Goal: Contribute content: Add original content to the website for others to see

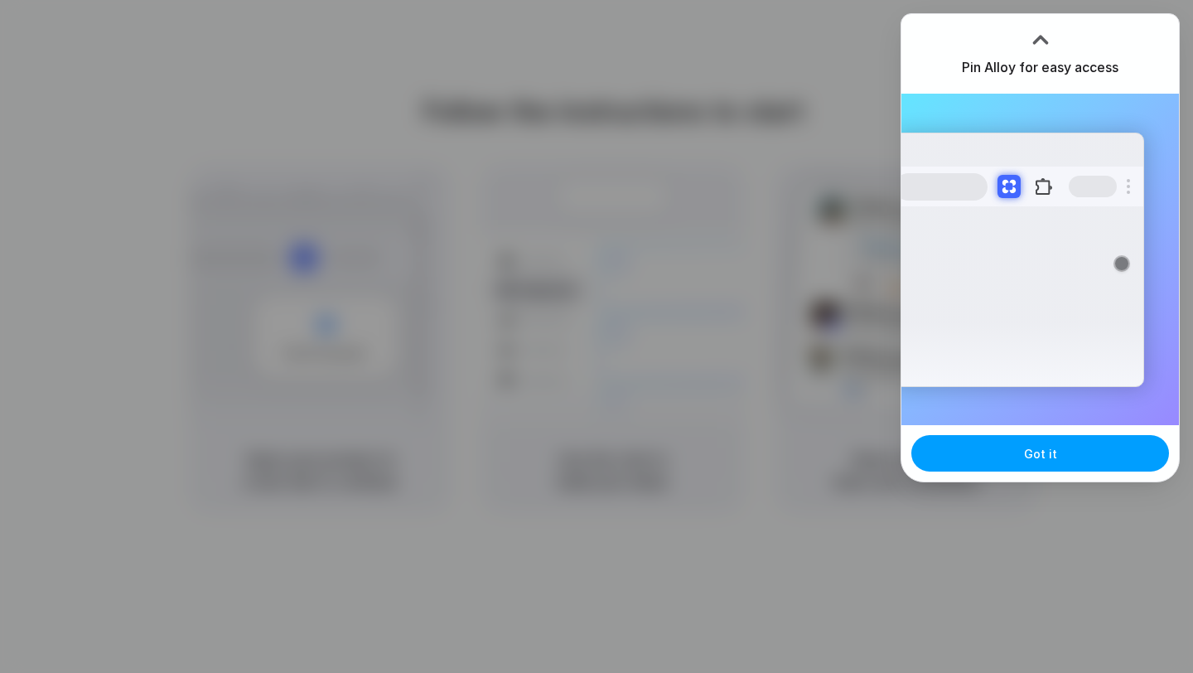
click at [1038, 453] on span "Got it" at bounding box center [1040, 453] width 33 height 17
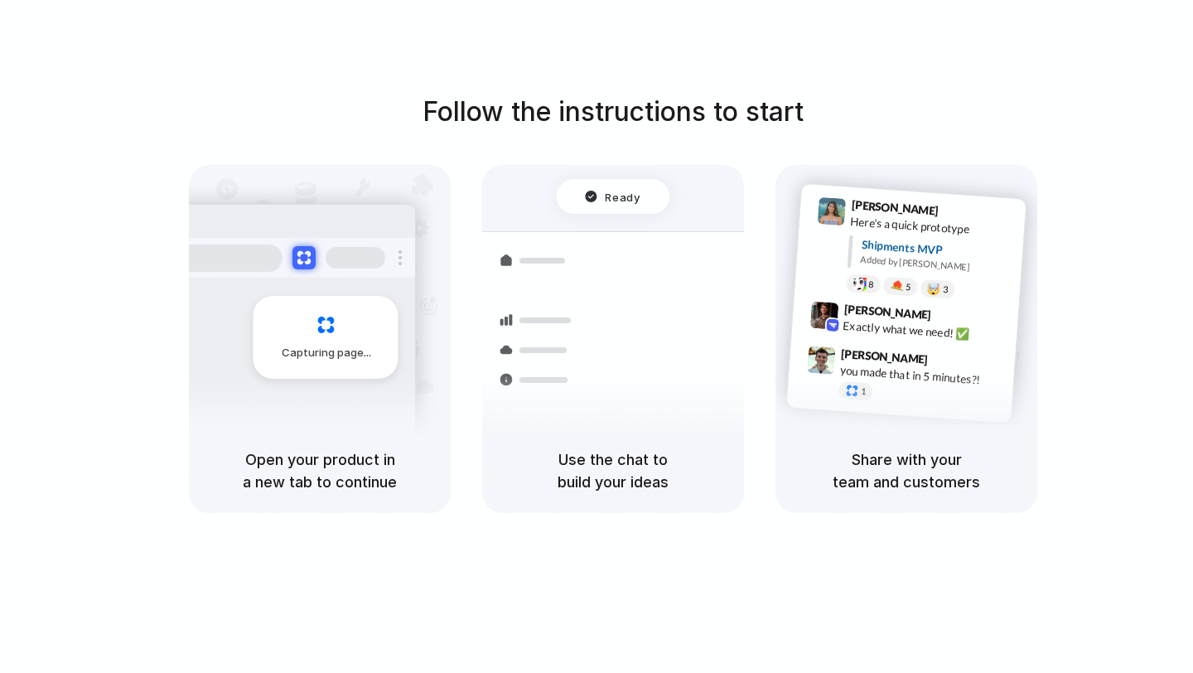
click at [782, 72] on div "Follow the instructions to start Capturing page Open your product in a new tab …" at bounding box center [613, 353] width 1226 height 706
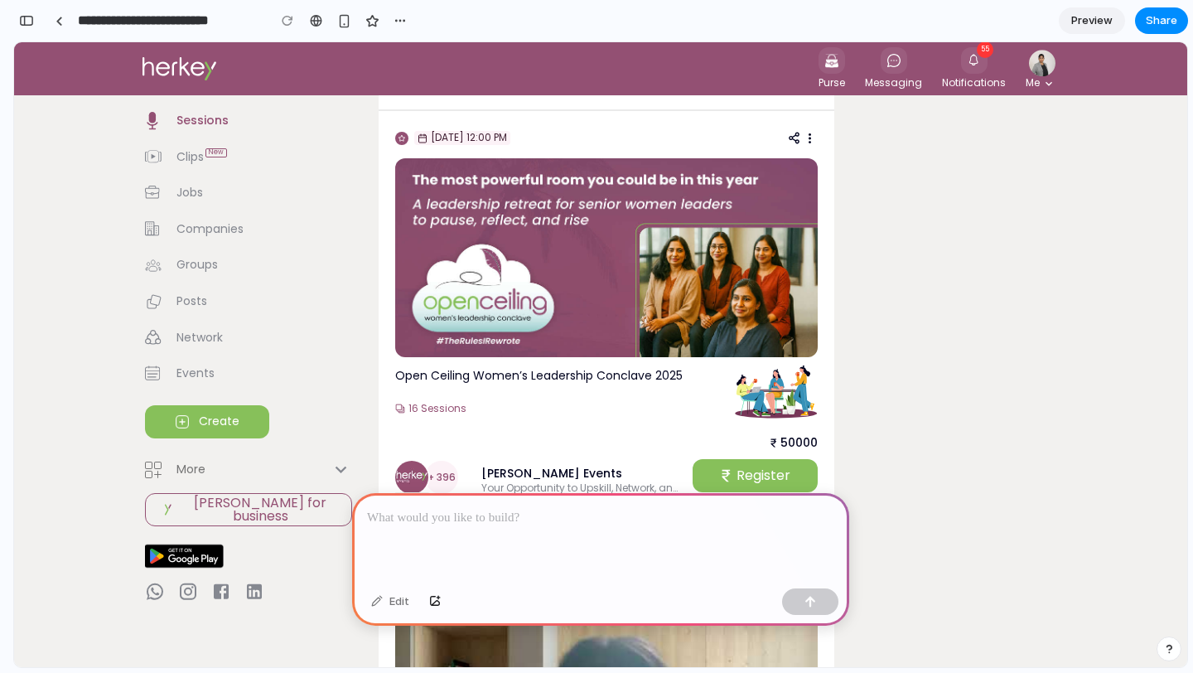
scroll to position [2627, 0]
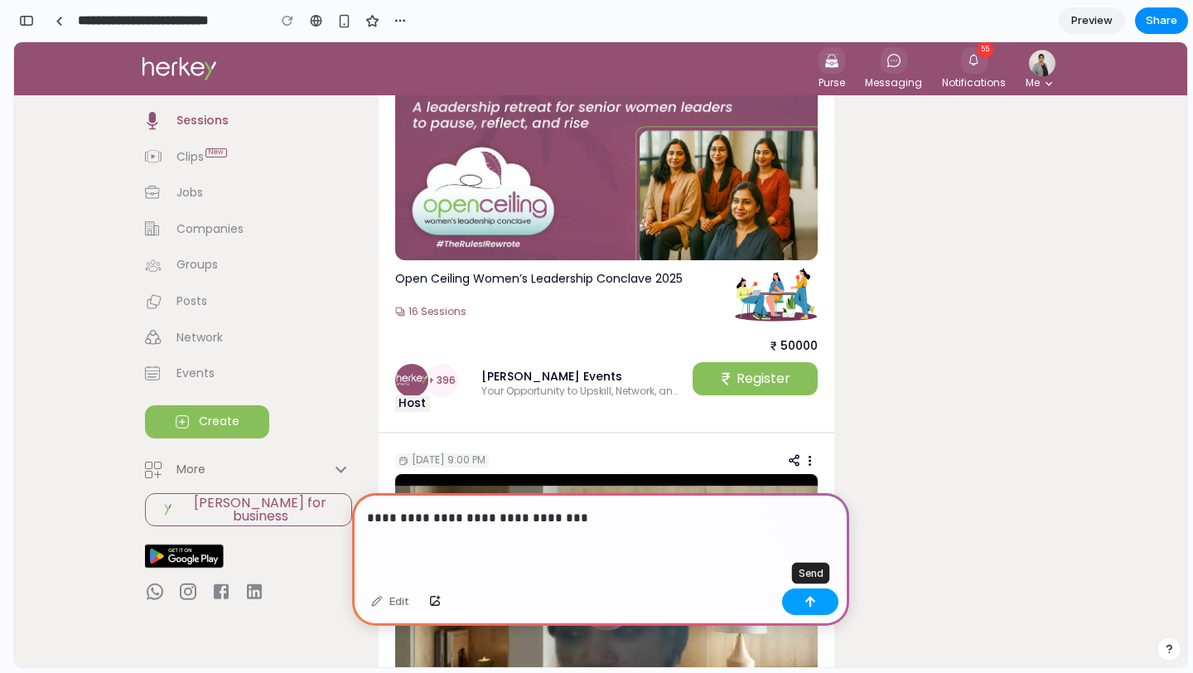
click at [795, 599] on button "button" at bounding box center [810, 601] width 56 height 27
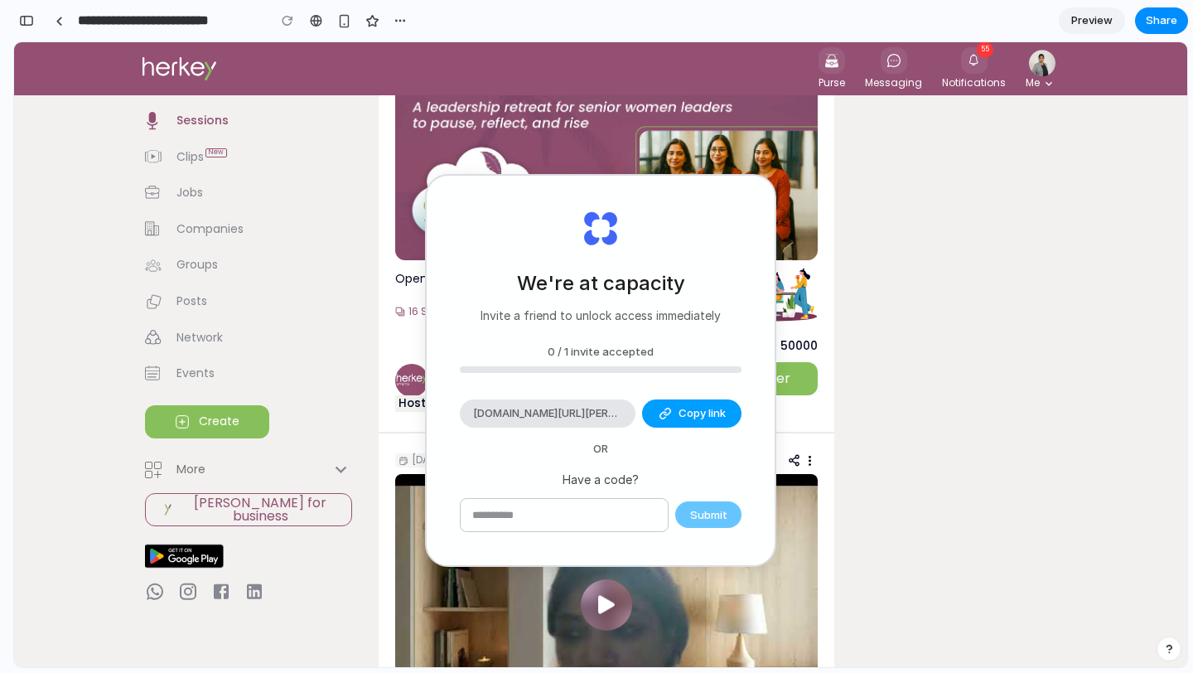
click at [708, 403] on button "Copy link" at bounding box center [691, 413] width 99 height 28
click at [695, 197] on div "We're at capacity Invite a friend to unlock access immediately 0 / 1 invite acc…" at bounding box center [601, 370] width 348 height 389
click at [810, 345] on p "50000" at bounding box center [799, 346] width 37 height 17
click at [1096, 16] on span "Preview" at bounding box center [1091, 20] width 41 height 17
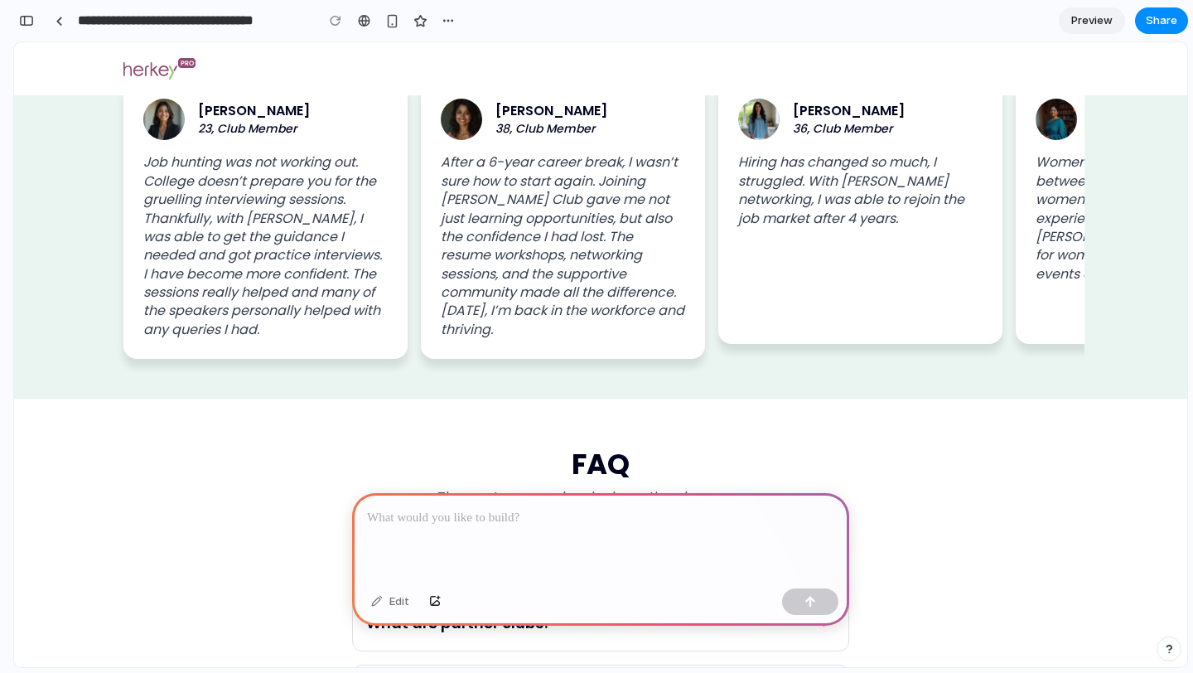
scroll to position [1673, 0]
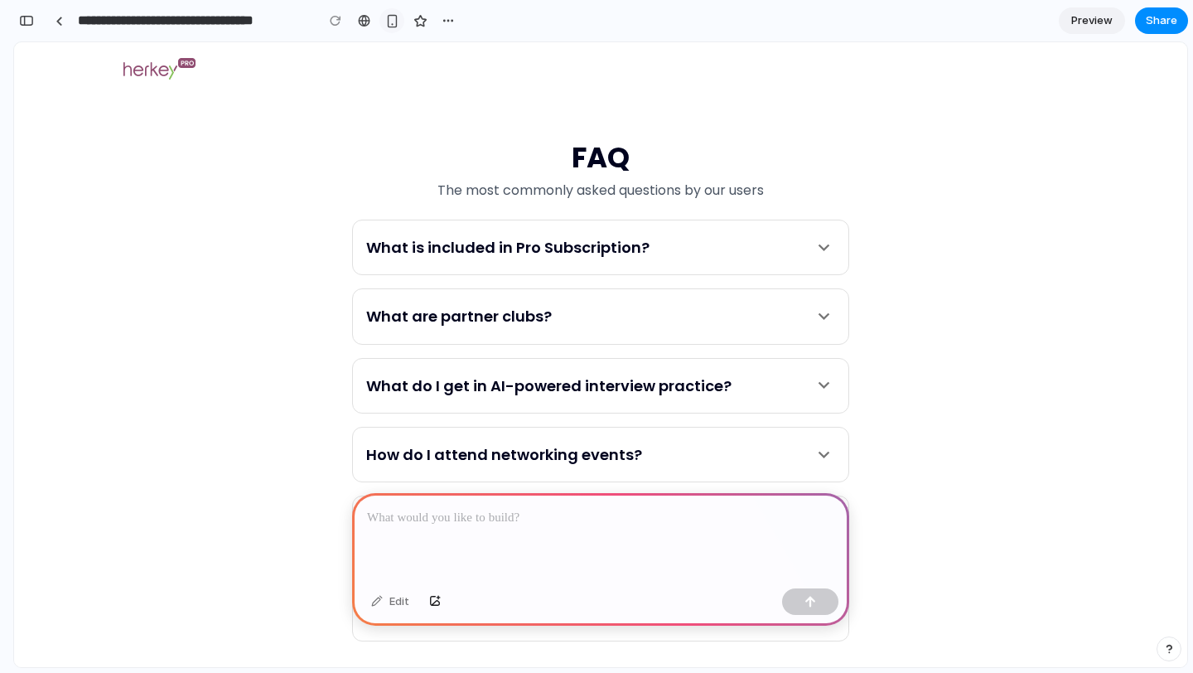
click at [389, 14] on div "button" at bounding box center [392, 21] width 14 height 14
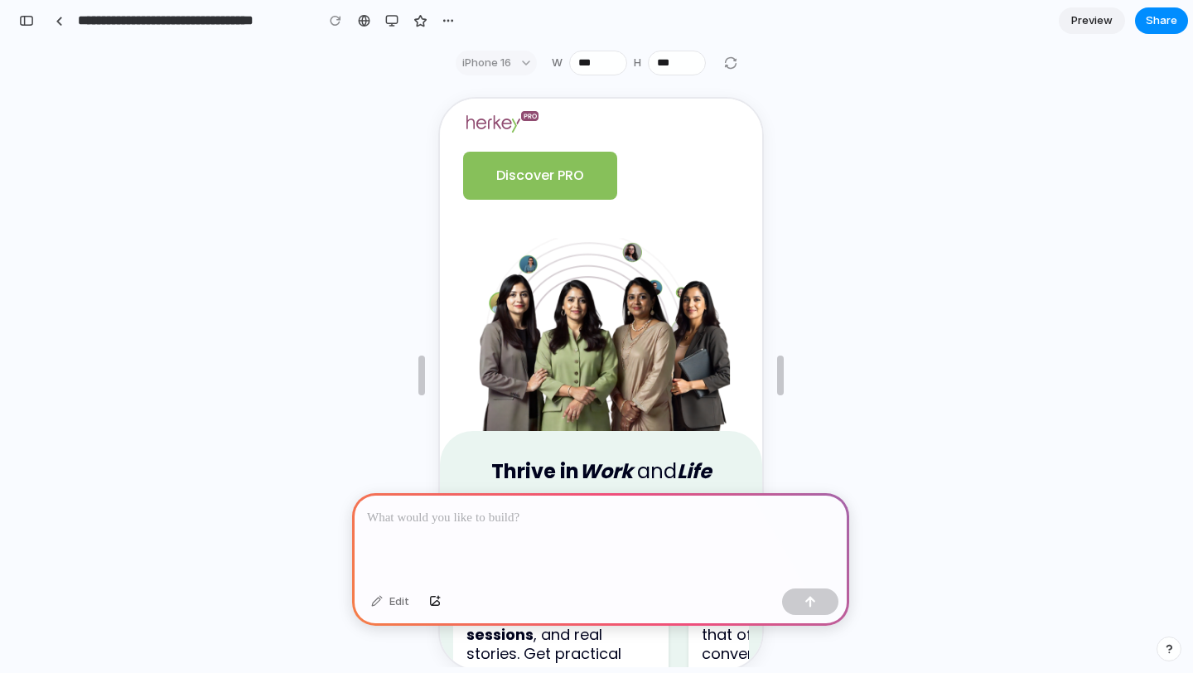
scroll to position [0, 0]
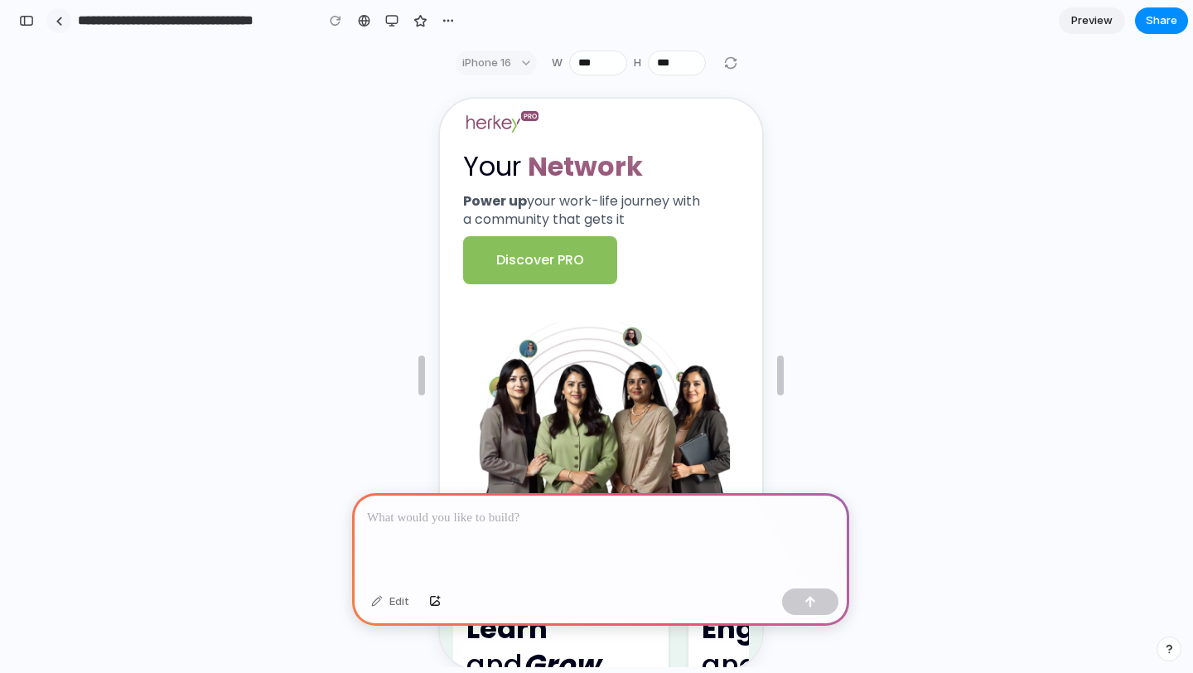
click at [59, 29] on link at bounding box center [58, 20] width 25 height 25
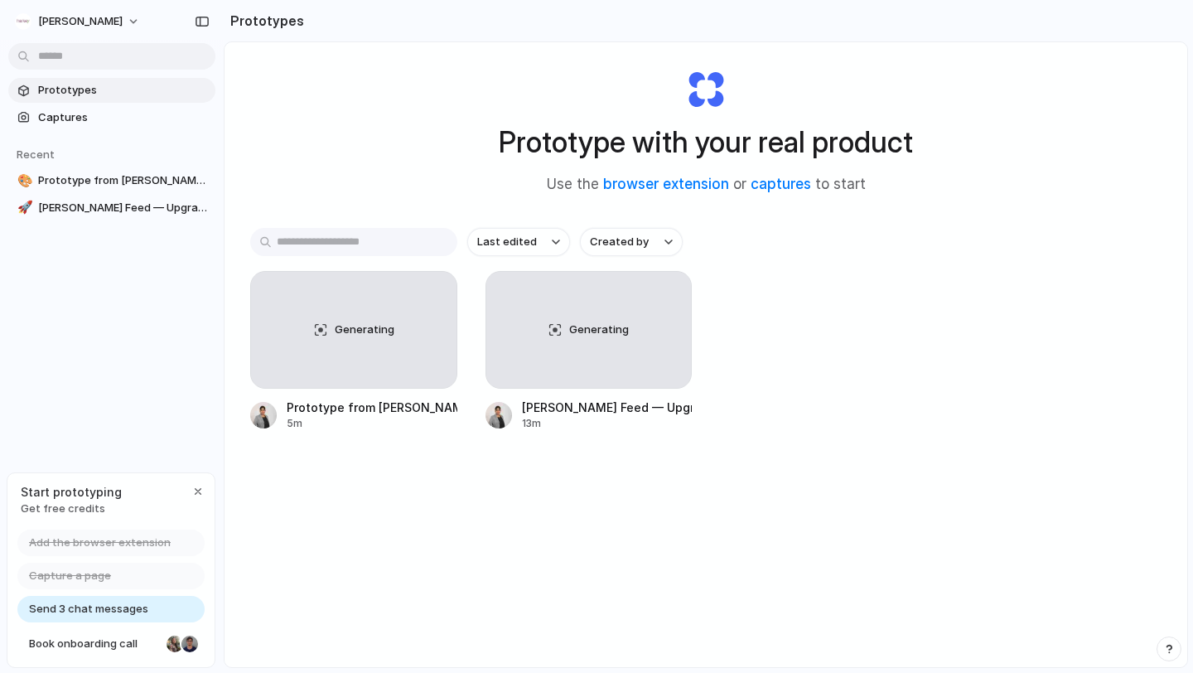
scroll to position [28, 0]
click at [587, 324] on span "Generating" at bounding box center [599, 328] width 60 height 17
